Goal: Task Accomplishment & Management: Complete application form

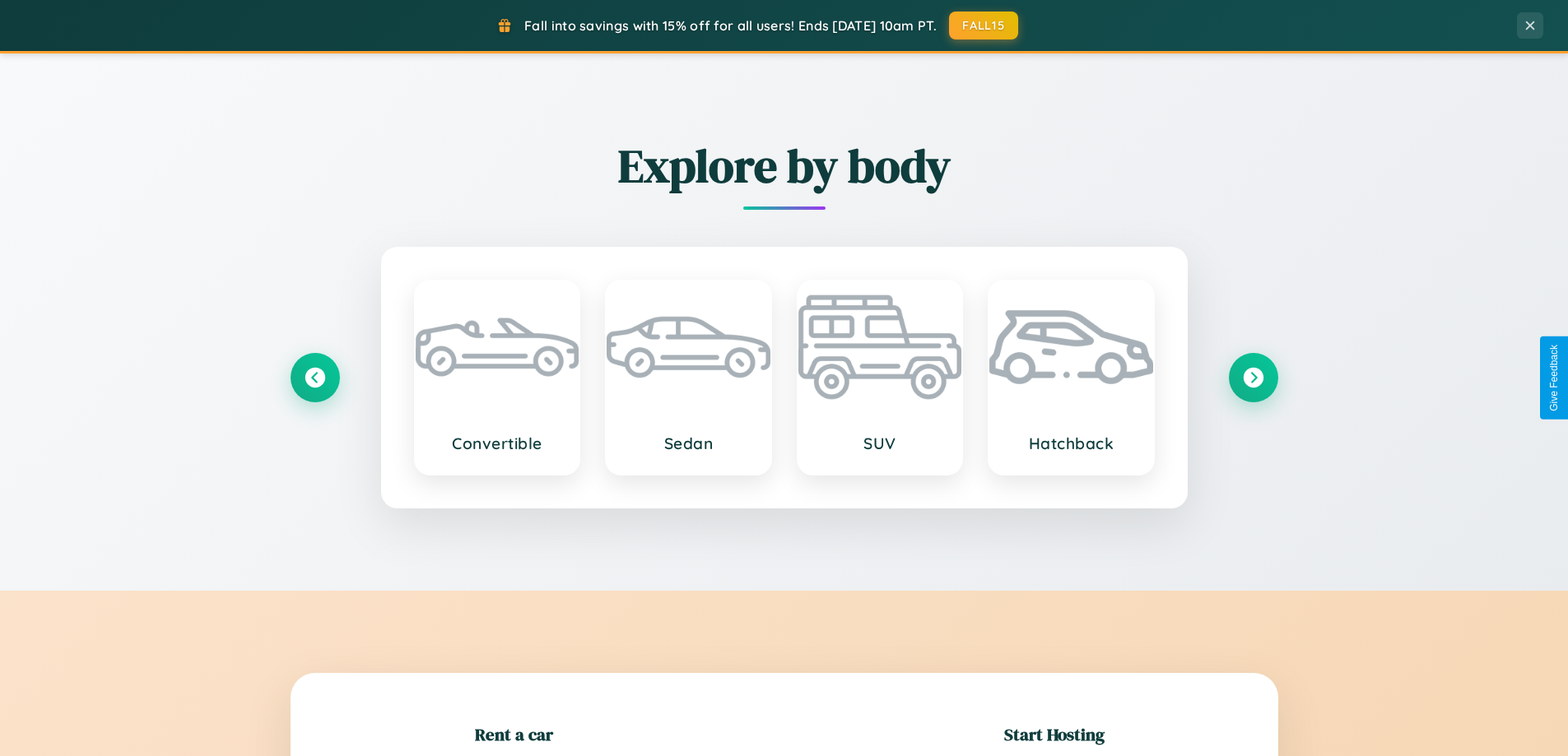
scroll to position [356, 0]
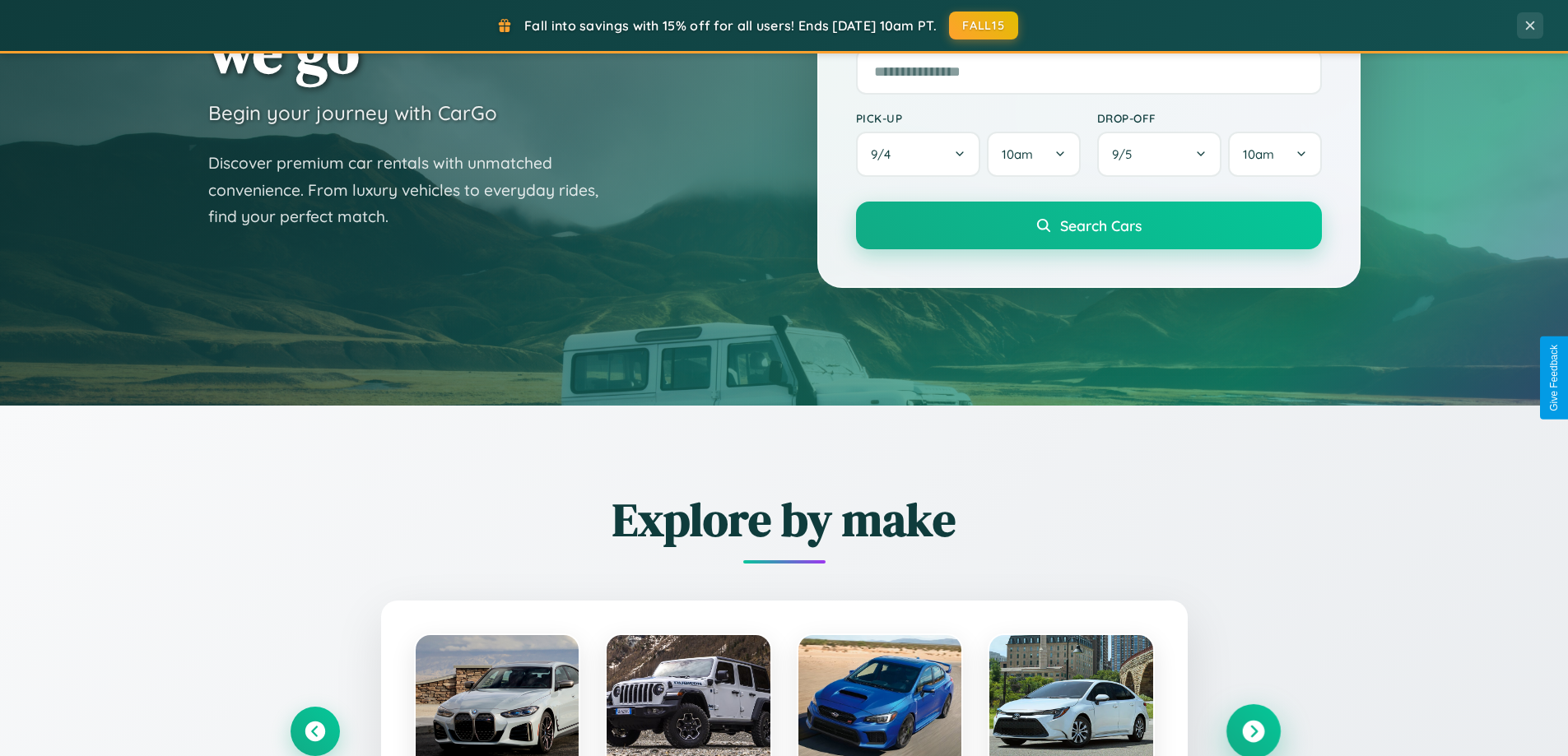
click at [1253, 732] on icon at bounding box center [1253, 732] width 22 height 22
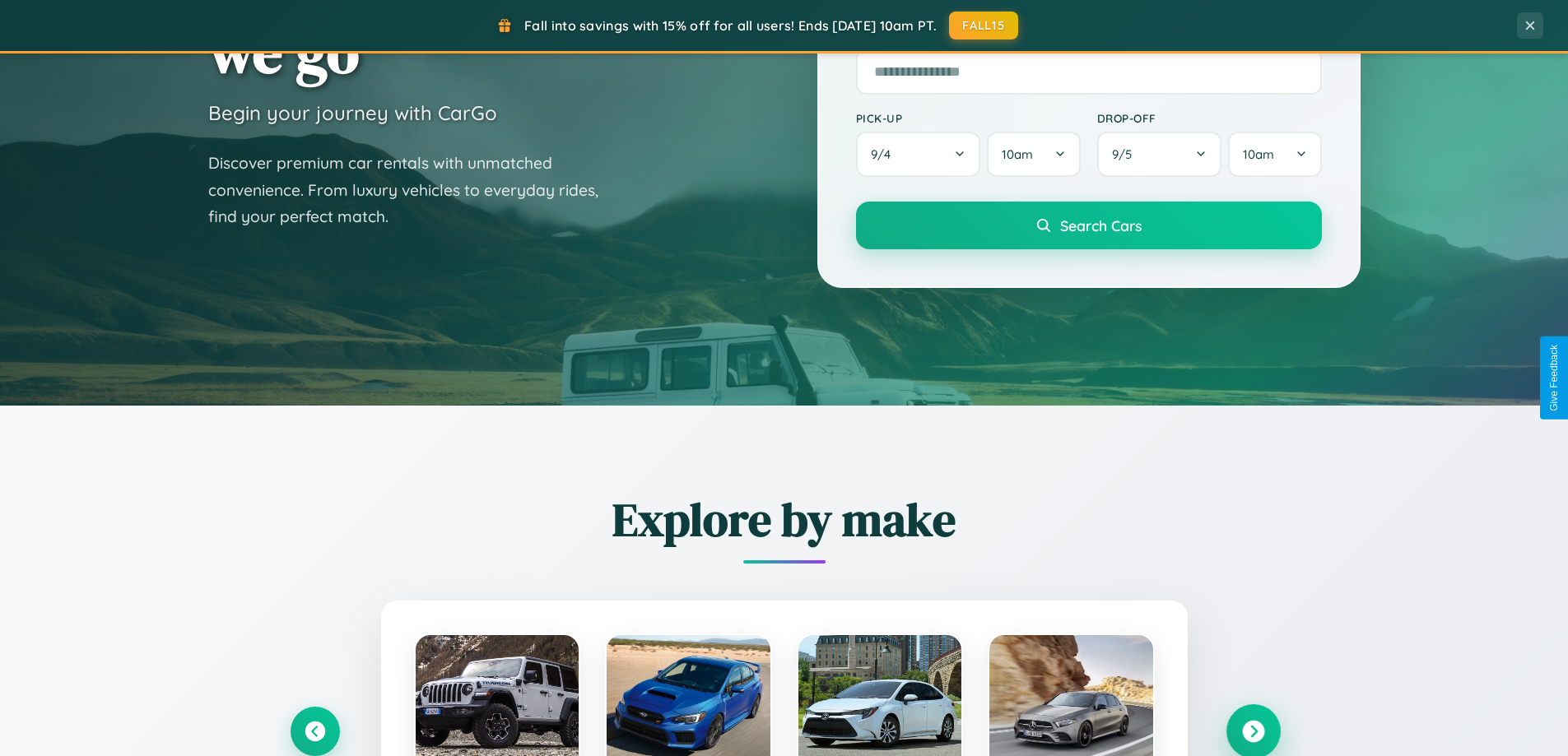
click at [1253, 730] on icon at bounding box center [1253, 732] width 22 height 22
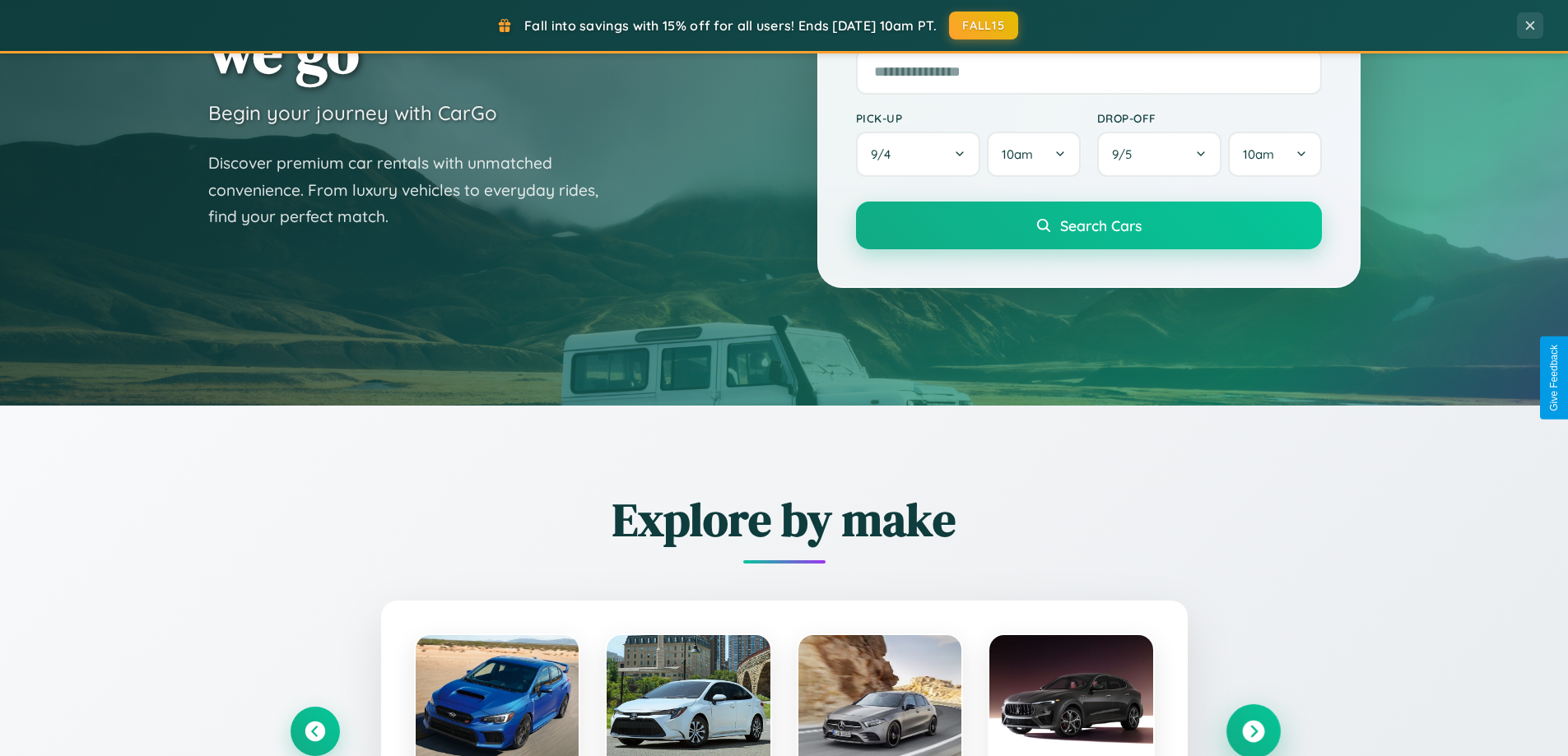
click at [1253, 730] on icon at bounding box center [1253, 732] width 22 height 22
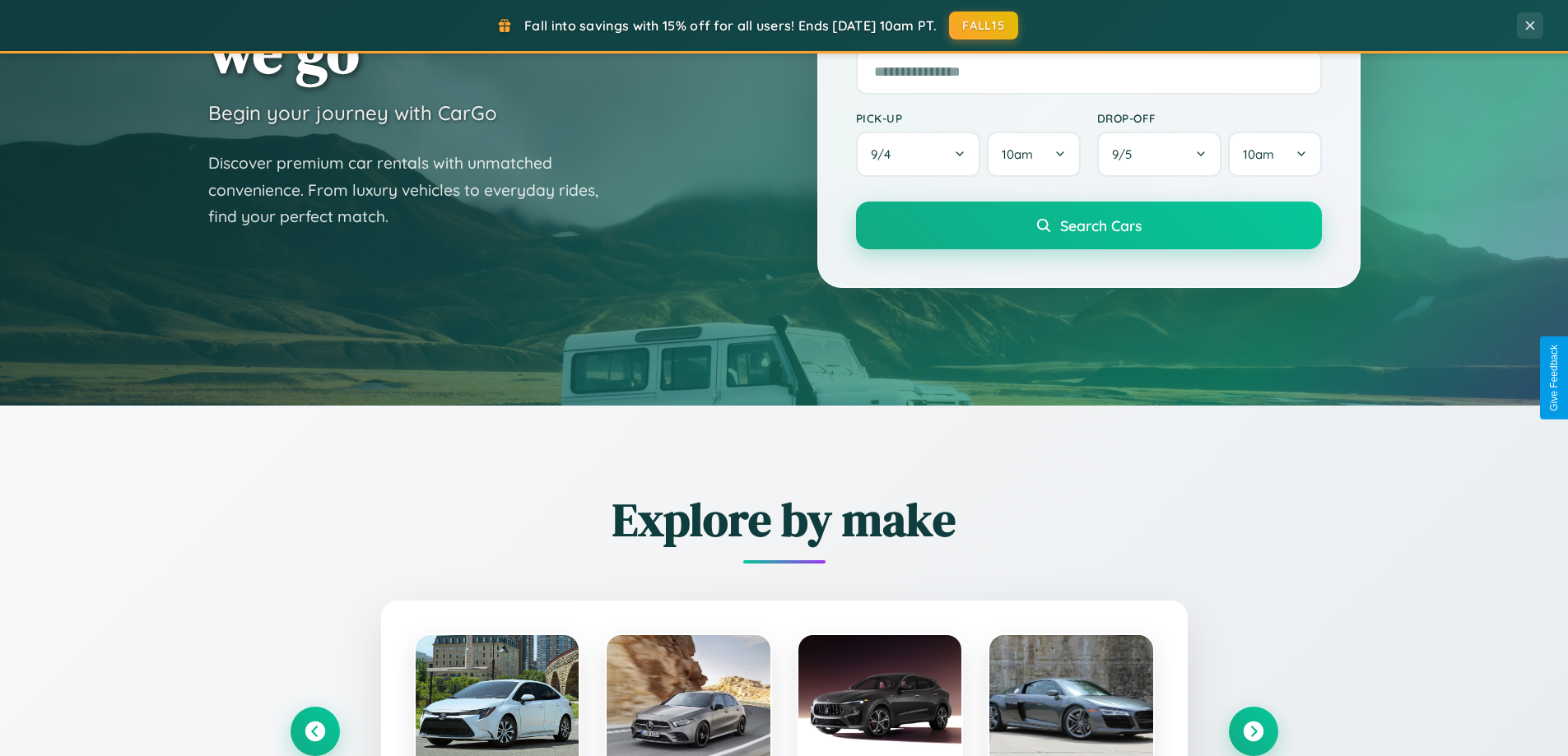
scroll to position [0, 0]
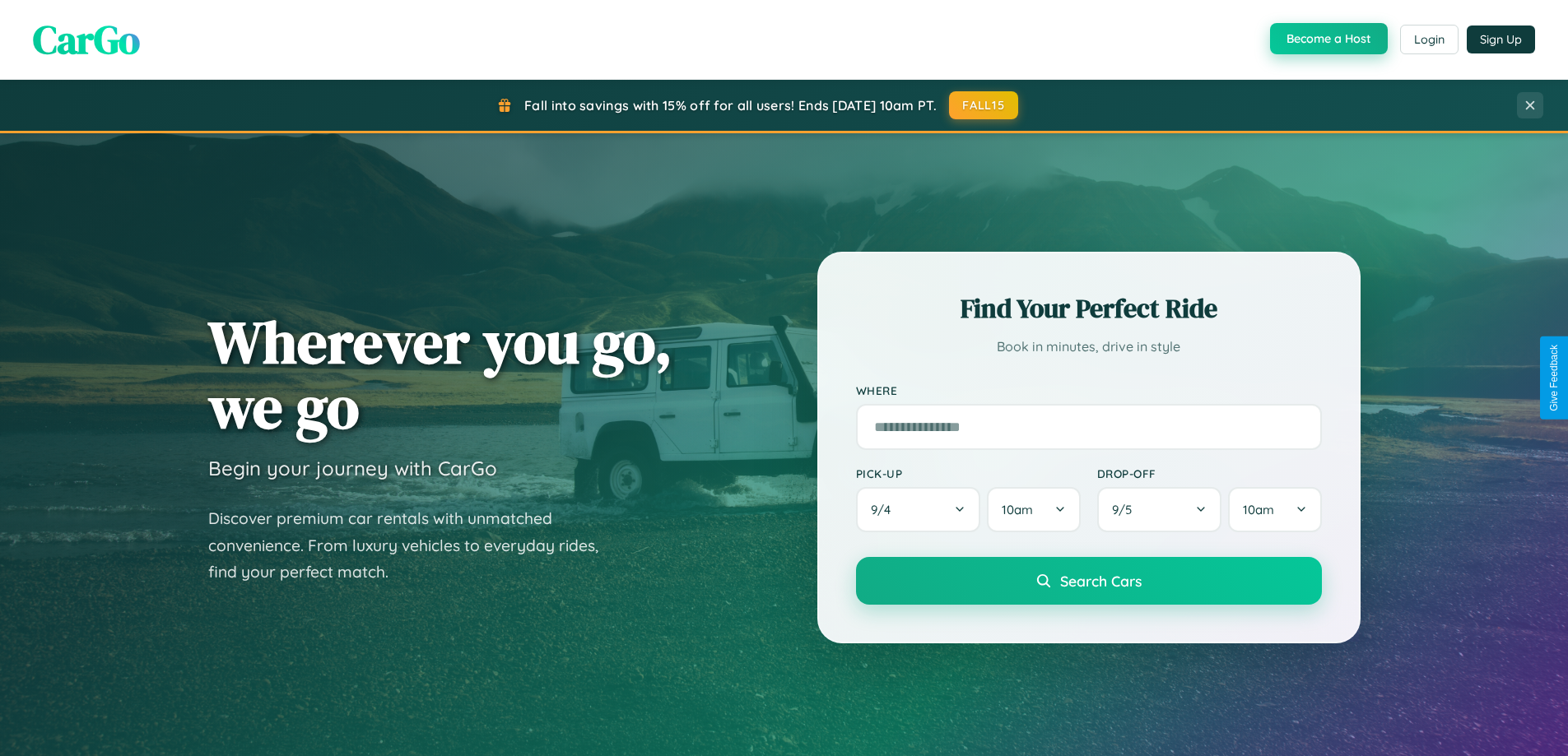
click at [1328, 40] on button "Become a Host" at bounding box center [1329, 39] width 118 height 32
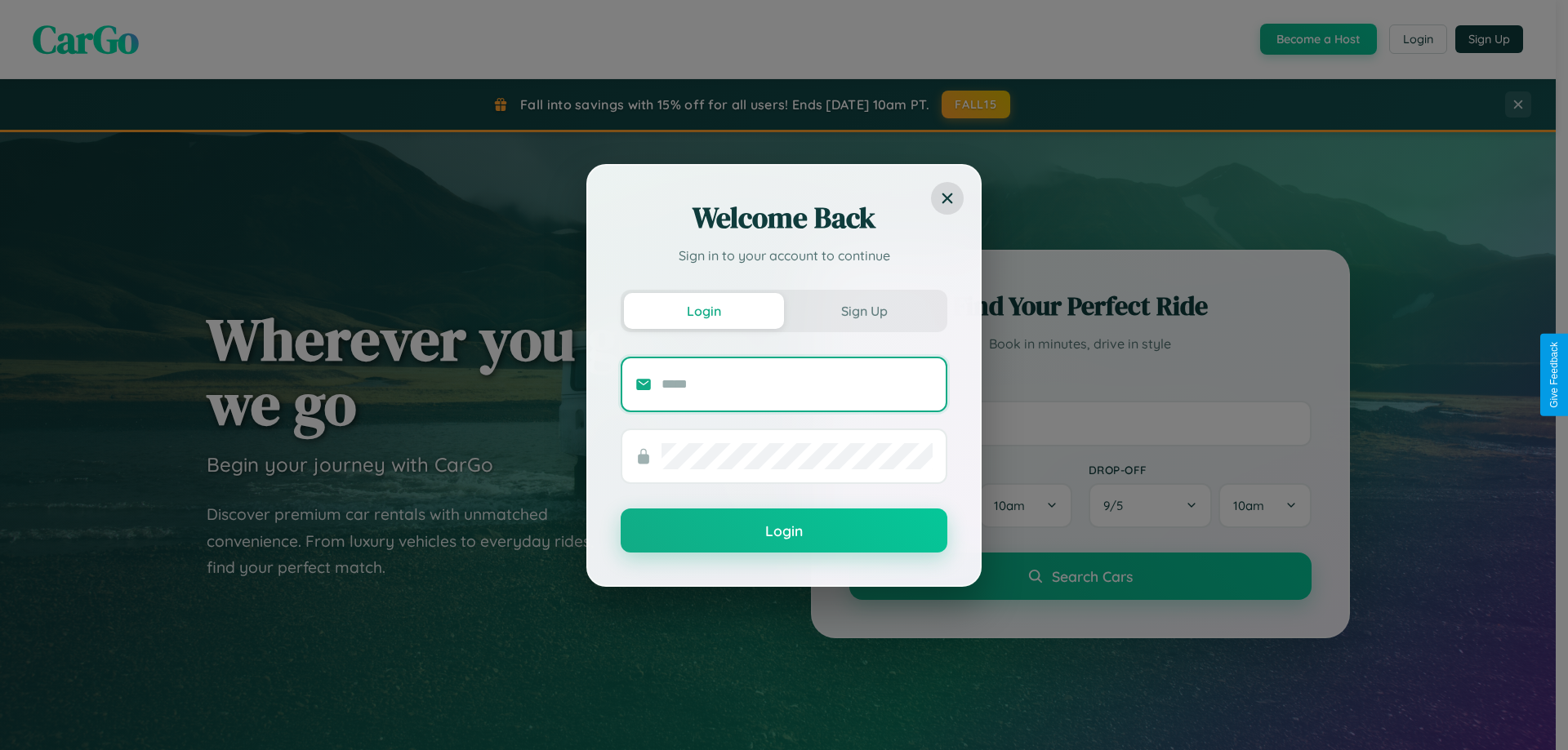
click at [797, 384] on input "text" at bounding box center [797, 385] width 271 height 26
type input "**********"
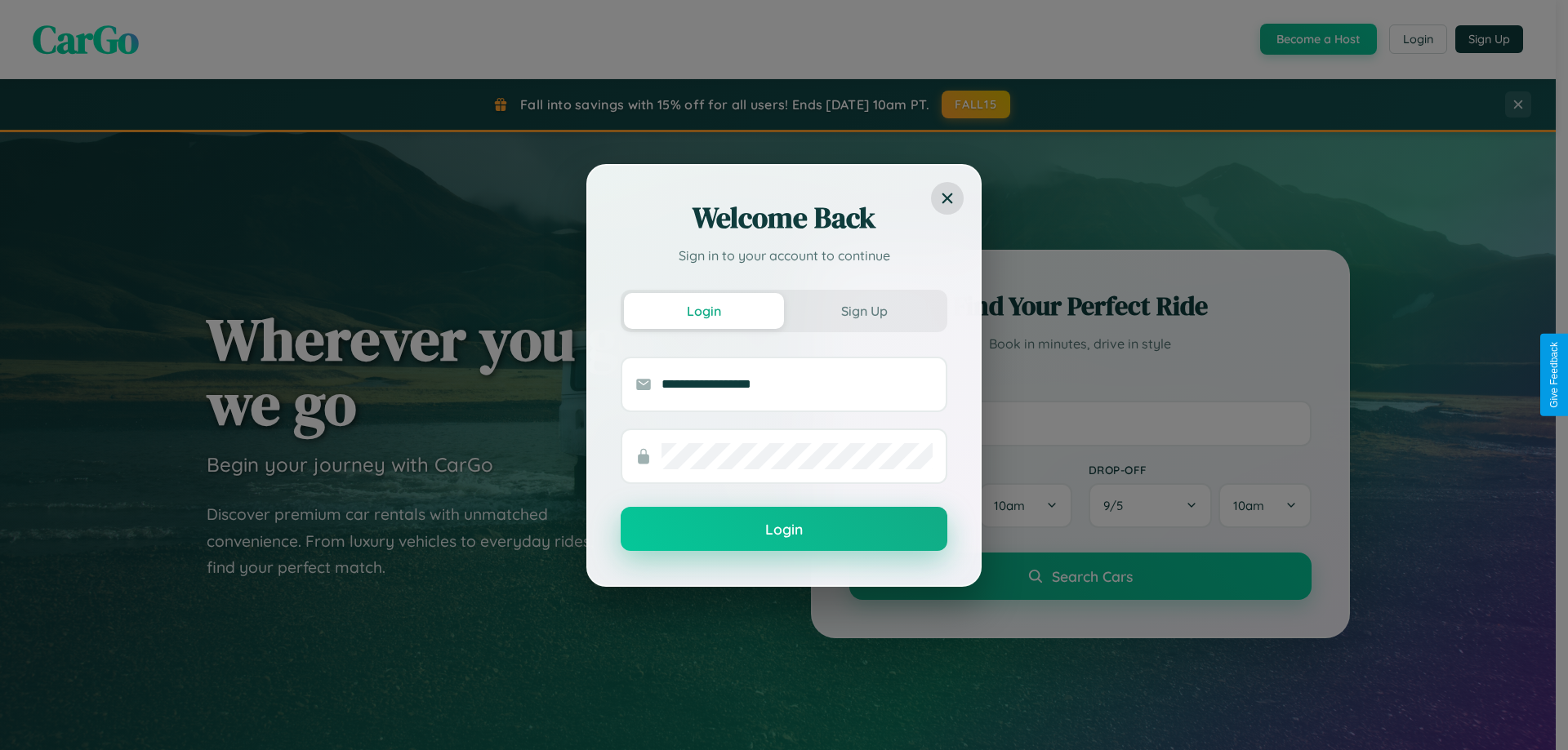
click at [784, 530] on button "Login" at bounding box center [784, 530] width 327 height 44
